Goal: Information Seeking & Learning: Find specific fact

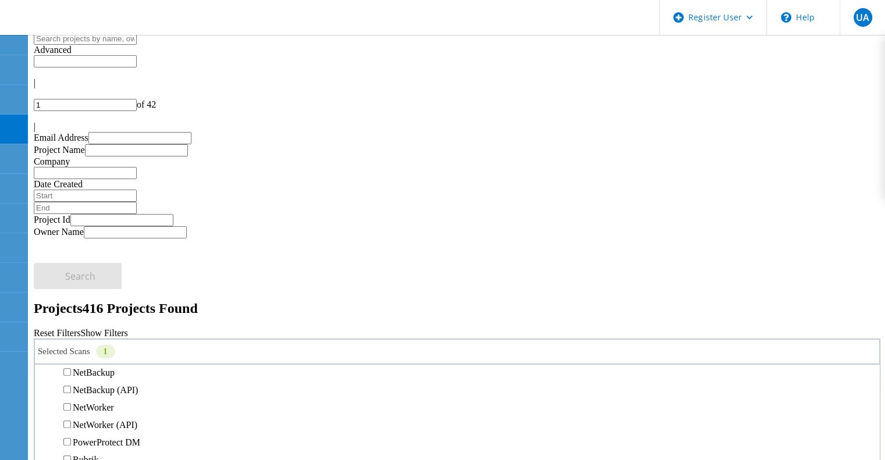
scroll to position [869, 0]
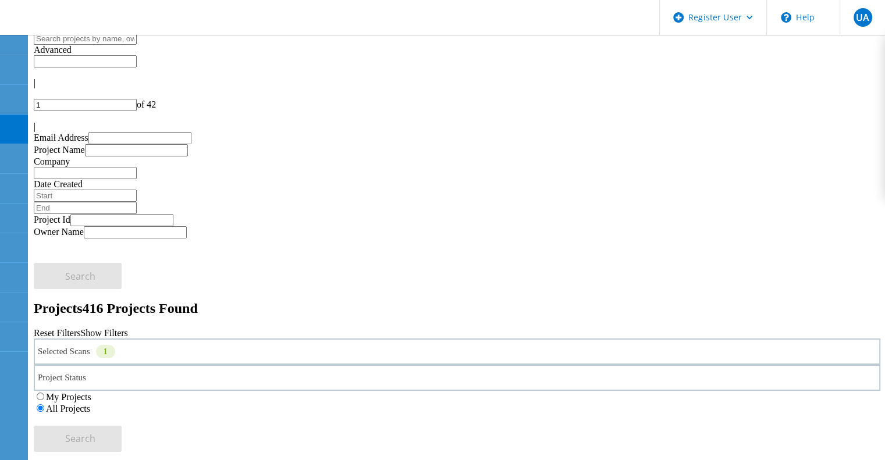
click at [115, 345] on div "1" at bounding box center [105, 351] width 19 height 13
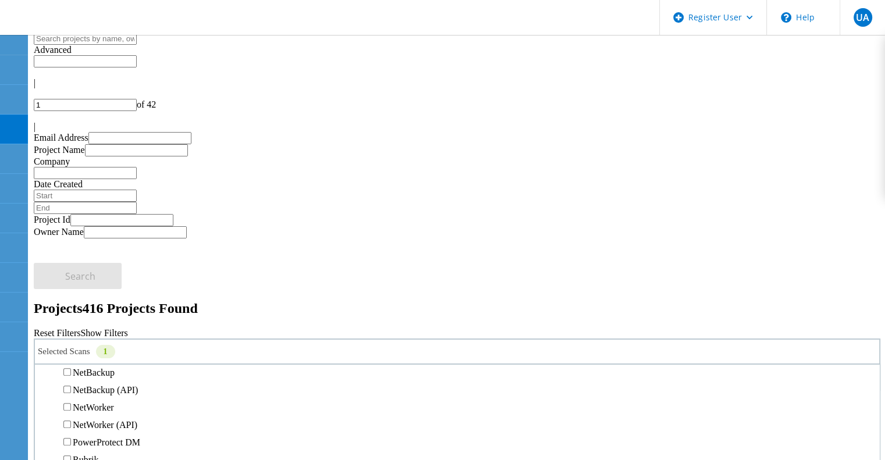
click at [354, 301] on h2 "Projects 416 Projects Found" at bounding box center [457, 309] width 846 height 16
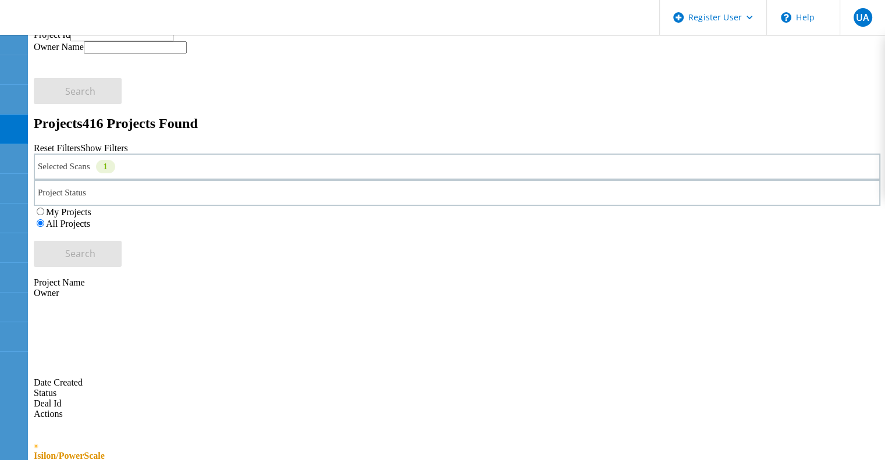
scroll to position [190, 0]
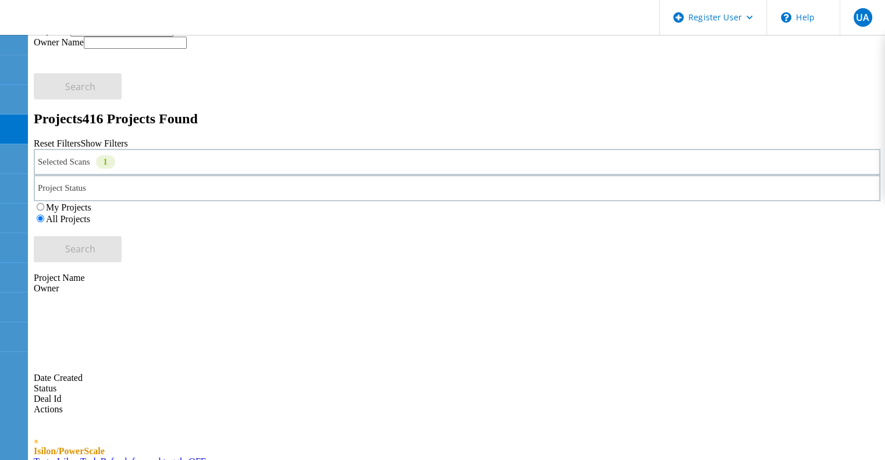
copy span "223515"
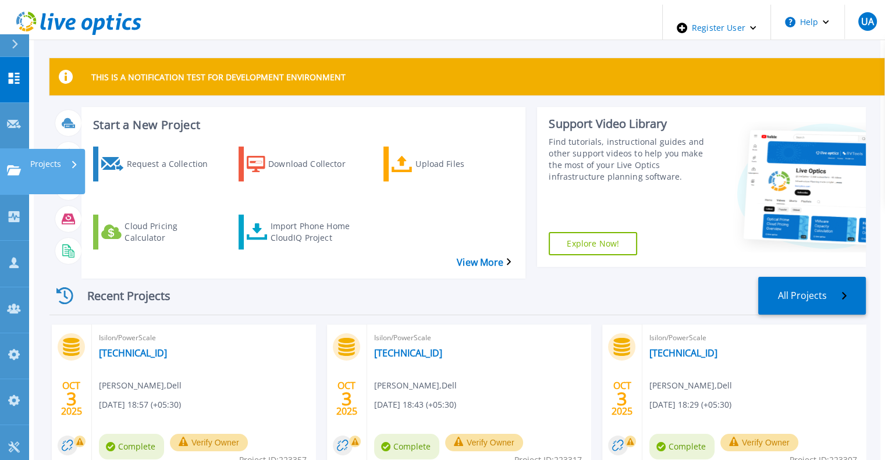
click at [21, 165] on div "Projects" at bounding box center [34, 171] width 54 height 12
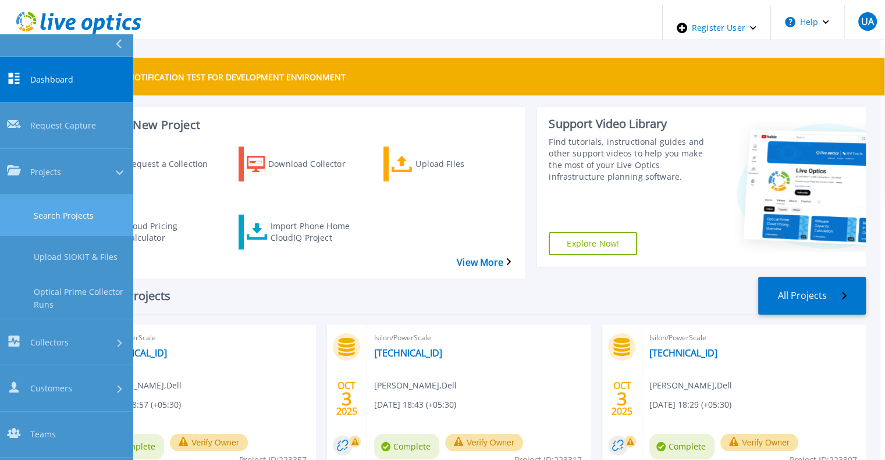
click at [94, 195] on link "Search Projects" at bounding box center [66, 215] width 133 height 41
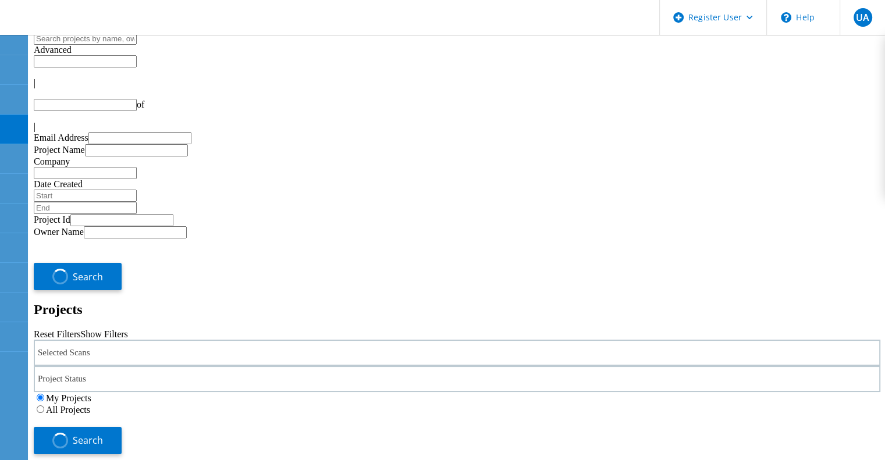
type input "1"
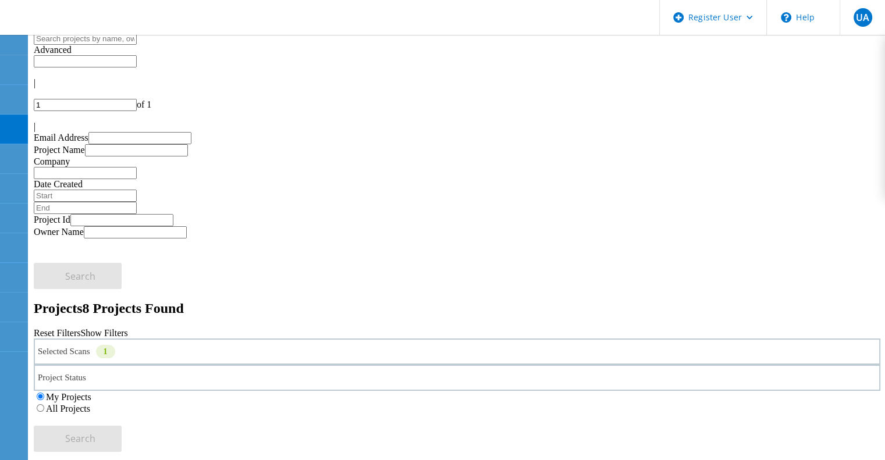
click at [90, 404] on label "All Projects" at bounding box center [68, 409] width 44 height 10
click at [44, 404] on input "All Projects" at bounding box center [41, 408] width 8 height 8
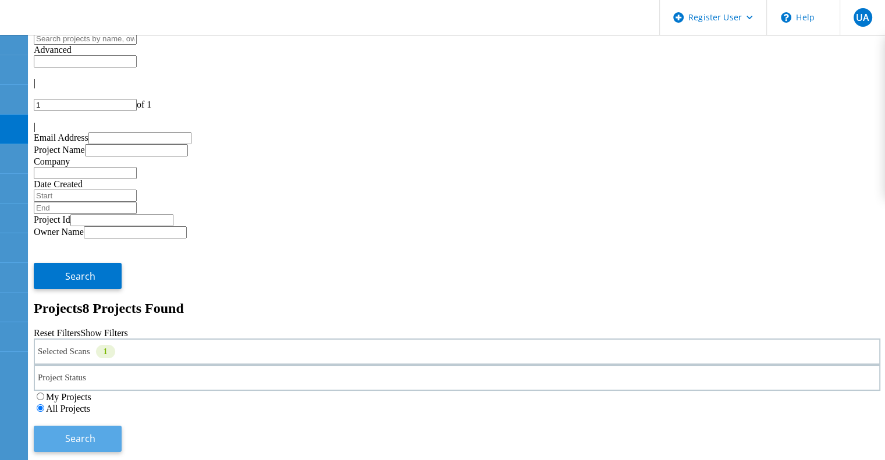
click at [95, 432] on span "Search" at bounding box center [80, 438] width 30 height 13
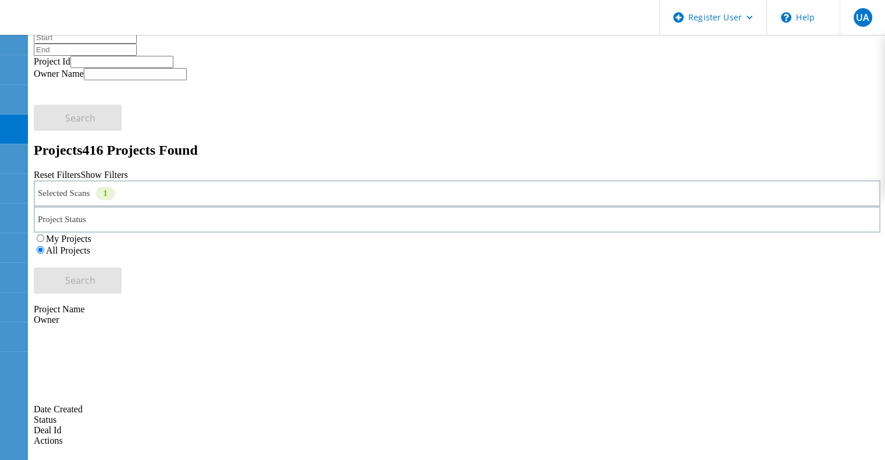
scroll to position [162, 0]
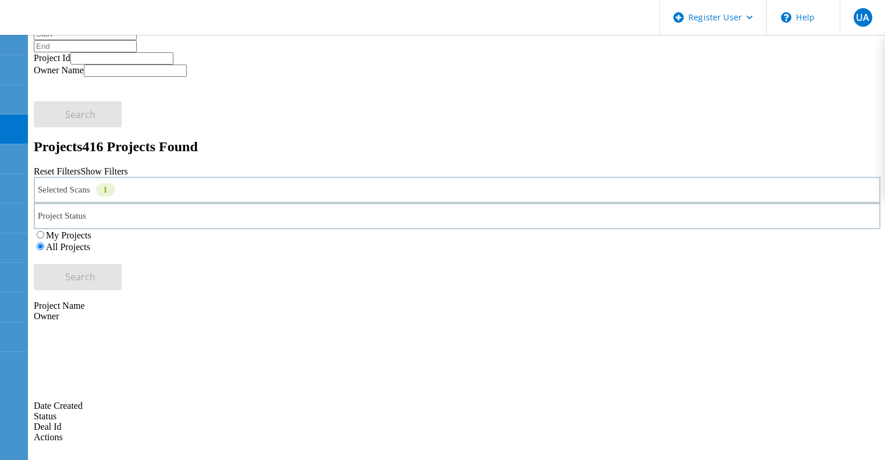
copy span "223514"
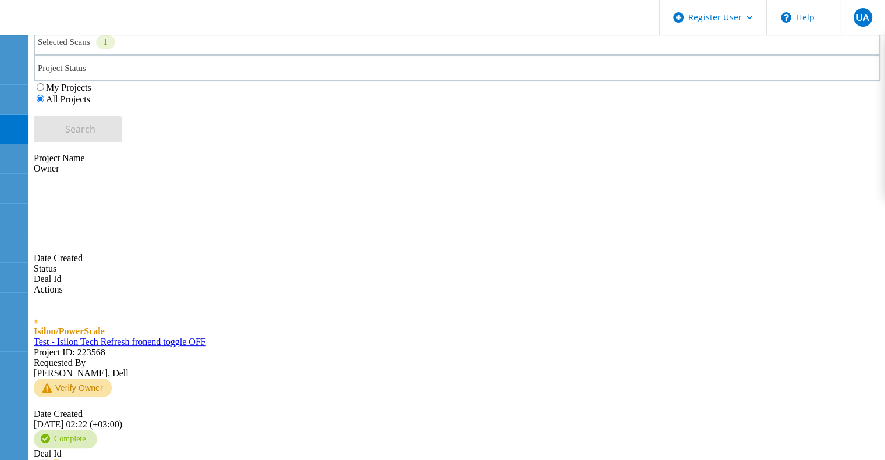
scroll to position [303, 0]
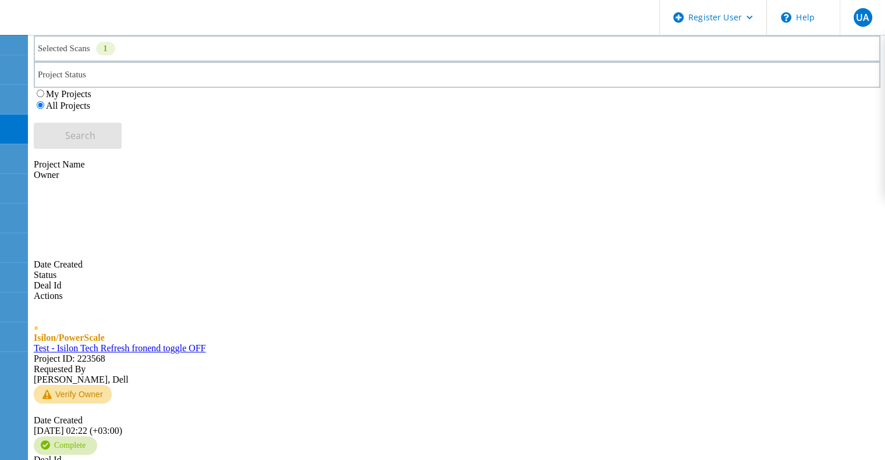
copy span "223317"
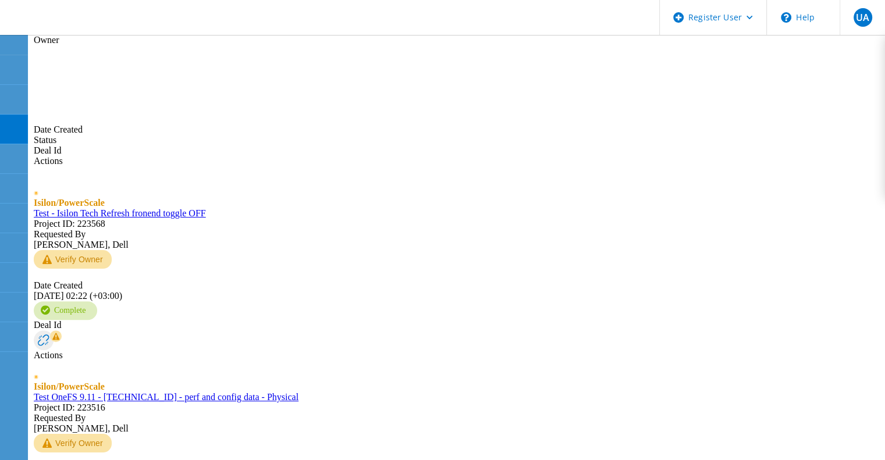
scroll to position [442, 0]
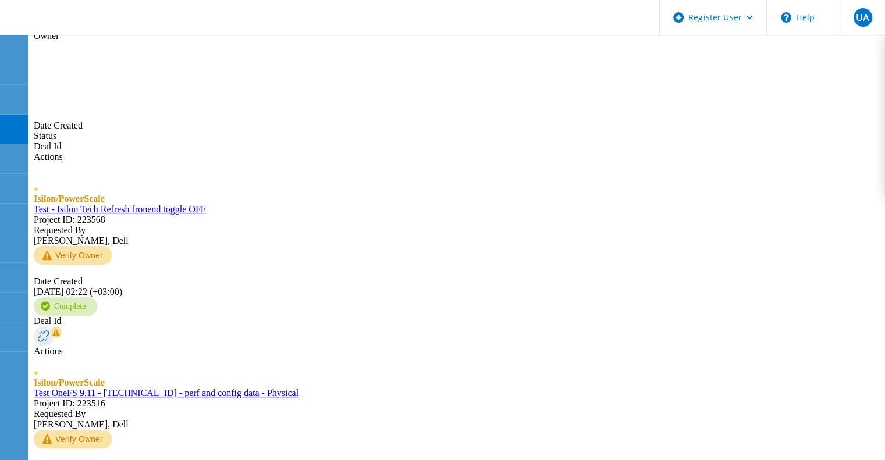
copy span "223306"
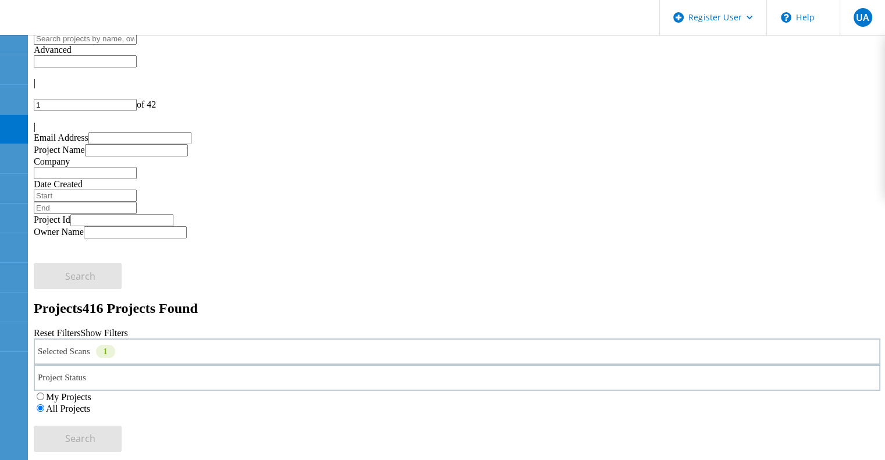
click at [91, 392] on label "My Projects" at bounding box center [68, 397] width 45 height 10
click at [44, 393] on input "My Projects" at bounding box center [41, 397] width 8 height 8
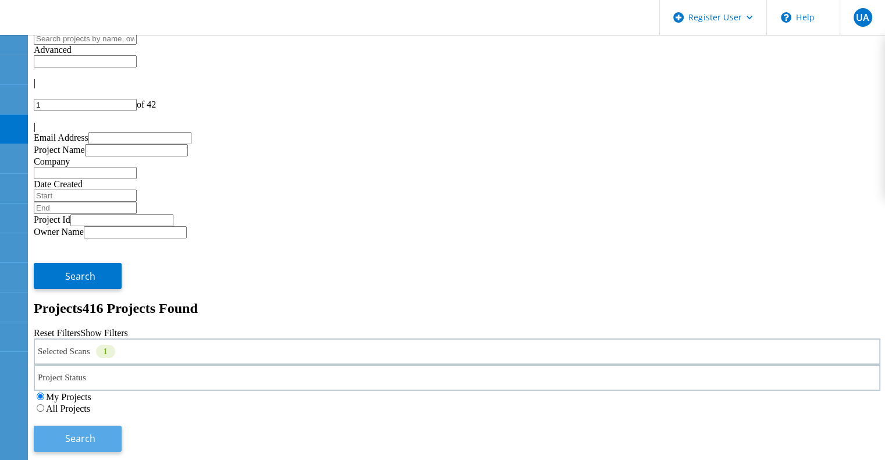
click at [122, 426] on button "Search" at bounding box center [78, 439] width 88 height 26
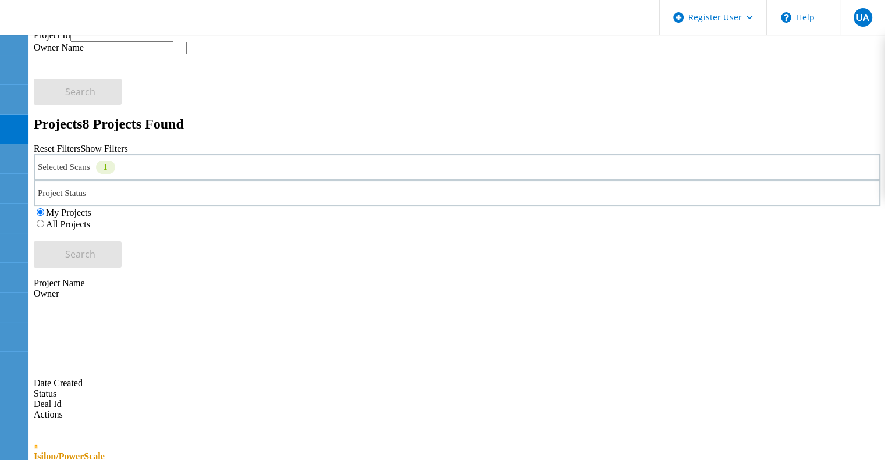
scroll to position [327, 0]
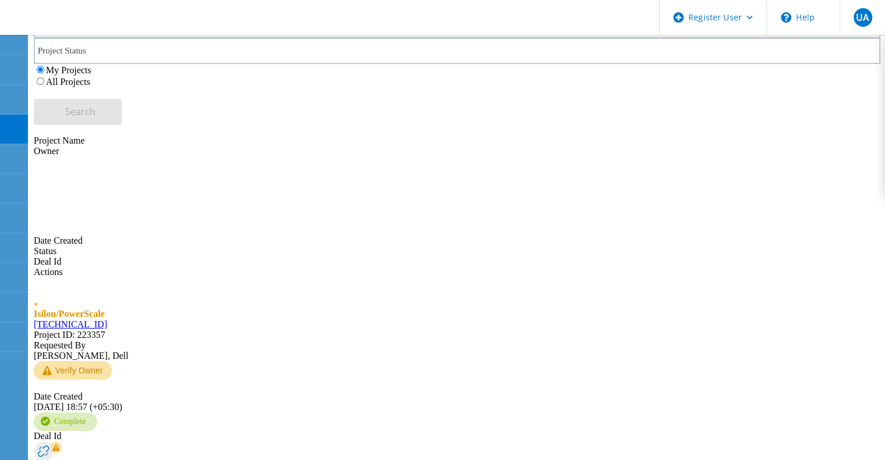
copy span "220796"
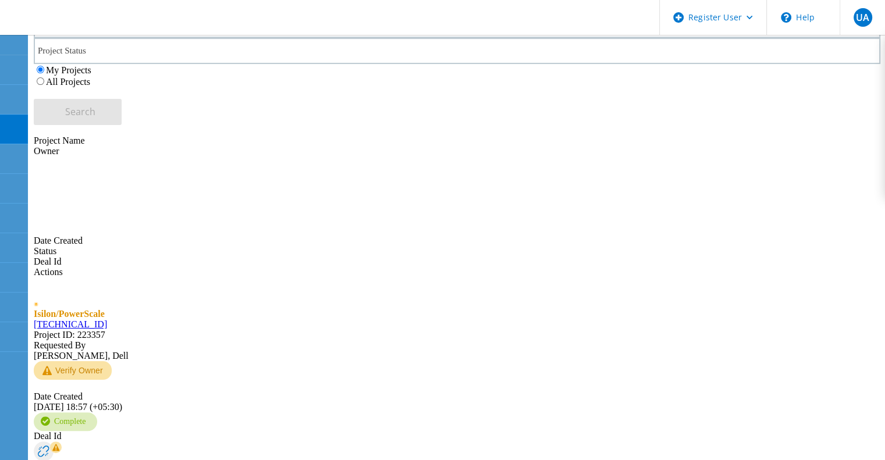
copy span "220798"
